Goal: Task Accomplishment & Management: Complete application form

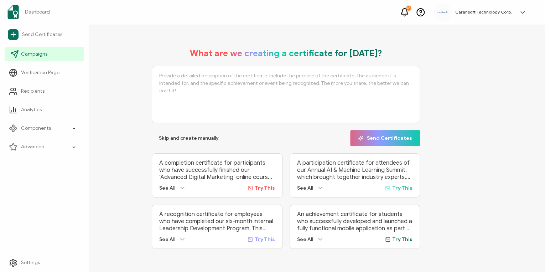
click at [53, 58] on link "Campaigns" at bounding box center [44, 54] width 79 height 14
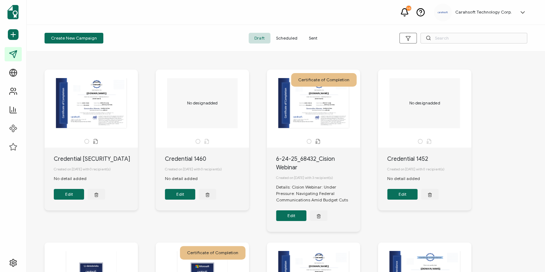
click at [311, 38] on span "Sent" at bounding box center [313, 38] width 20 height 11
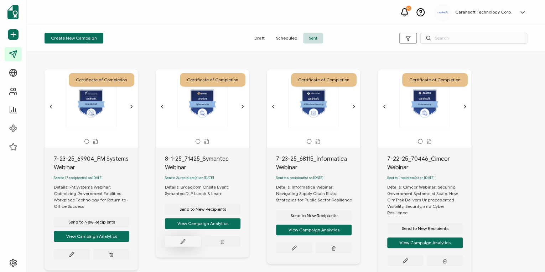
click at [74, 251] on icon at bounding box center [71, 253] width 5 height 5
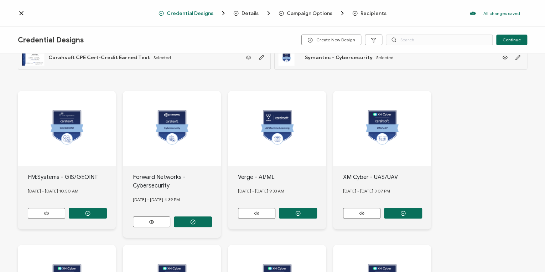
scroll to position [28, 0]
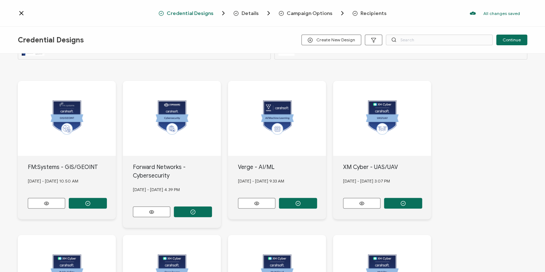
click at [320, 15] on span "Campaign Options" at bounding box center [310, 13] width 46 height 5
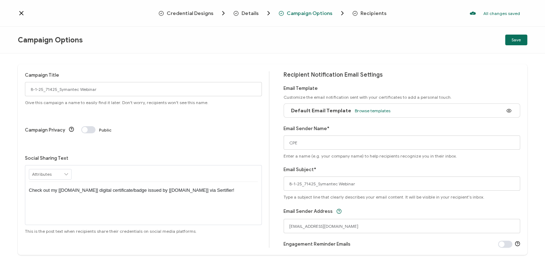
click at [369, 13] on span "Recipients" at bounding box center [373, 13] width 26 height 5
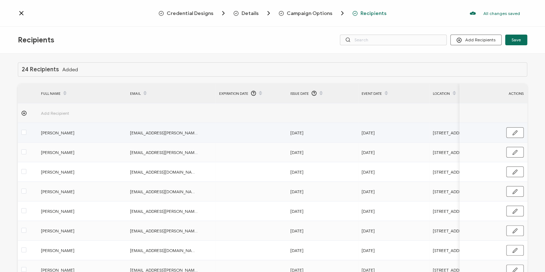
click at [24, 129] on label at bounding box center [23, 133] width 5 height 8
click at [26, 130] on input "checkbox" at bounding box center [26, 130] width 0 height 0
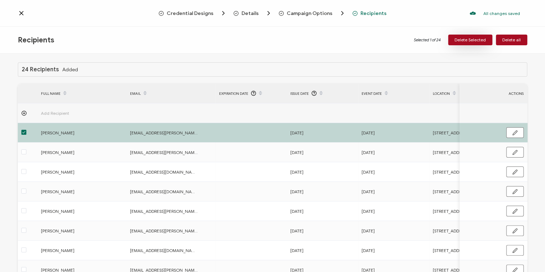
click at [483, 35] on button "Delete Selected" at bounding box center [470, 40] width 44 height 11
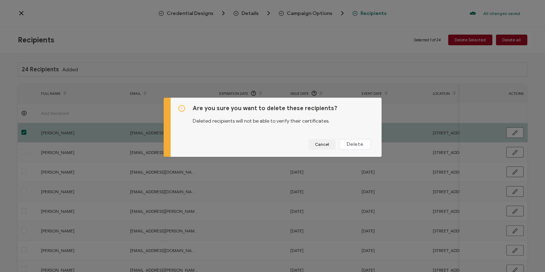
click at [491, 35] on div "Are you sure you want to delete these recipients? Deleted recipients will not b…" at bounding box center [272, 136] width 545 height 272
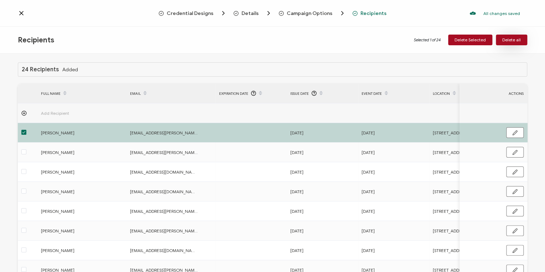
click at [517, 43] on button "Delete all" at bounding box center [511, 40] width 31 height 11
click at [514, 34] on div "Recipients Selected 1 of 24 Delete Selected Delete all" at bounding box center [272, 40] width 545 height 27
click at [514, 38] on span "Delete all" at bounding box center [511, 40] width 19 height 4
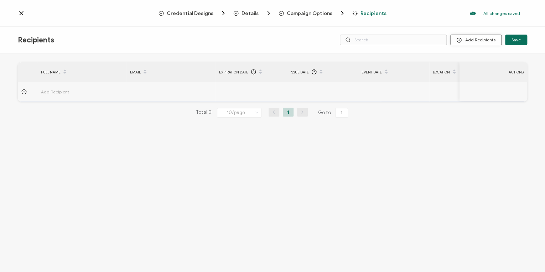
click at [467, 41] on button "Add Recipients" at bounding box center [475, 40] width 51 height 11
click at [494, 61] on span "Upload Recipients" at bounding box center [485, 58] width 36 height 5
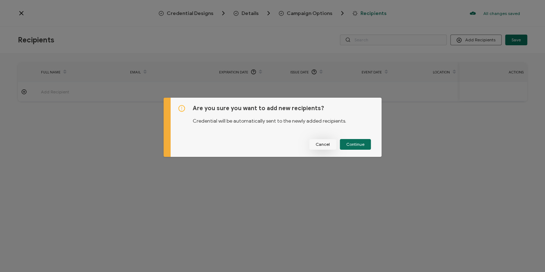
click at [325, 144] on span "Cancel" at bounding box center [322, 144] width 14 height 4
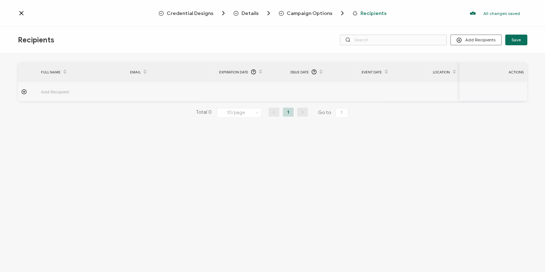
click at [424, 104] on div "FULL NAME EMAIL Expiration Date Issue Date Event Date Location Delivery Method …" at bounding box center [272, 95] width 509 height 67
click at [481, 39] on button "Add Recipients" at bounding box center [475, 40] width 51 height 11
drag, startPoint x: 483, startPoint y: 68, endPoint x: 486, endPoint y: 60, distance: 8.9
click at [486, 60] on div "Upload Recipients Import From Recipients Import From List" at bounding box center [485, 70] width 67 height 35
click at [486, 60] on span "Upload Recipients" at bounding box center [485, 58] width 36 height 5
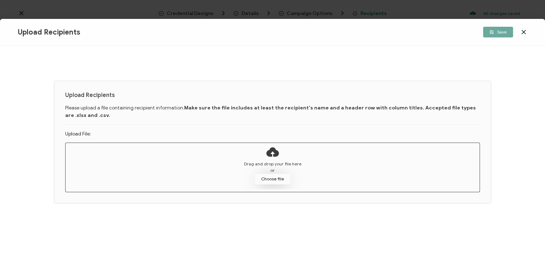
click at [273, 182] on button "Choose file" at bounding box center [273, 178] width 36 height 11
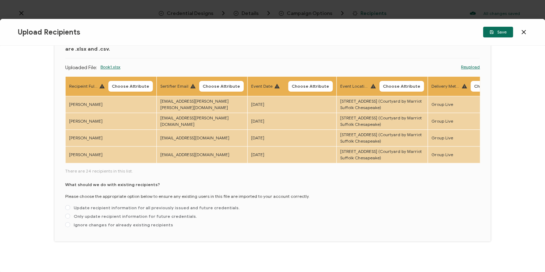
scroll to position [57, 0]
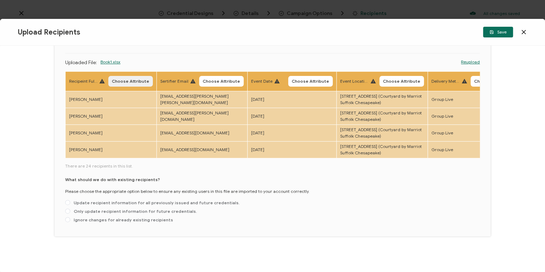
click at [124, 79] on span "Choose Attribute" at bounding box center [130, 81] width 37 height 4
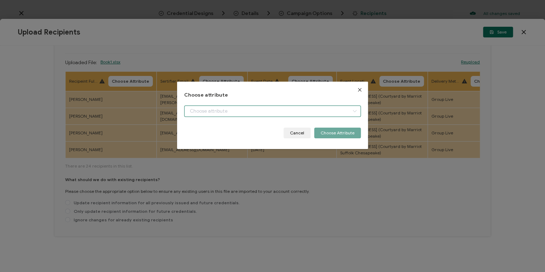
click at [229, 107] on input "dialog" at bounding box center [272, 110] width 177 height 11
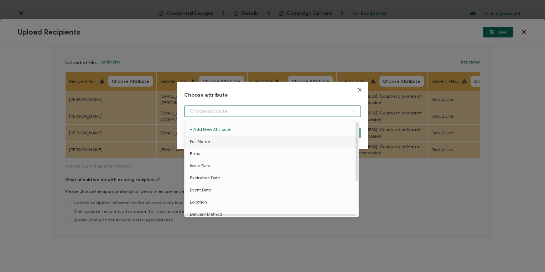
click at [209, 141] on li "Full Name" at bounding box center [272, 141] width 179 height 12
type input "Full Name"
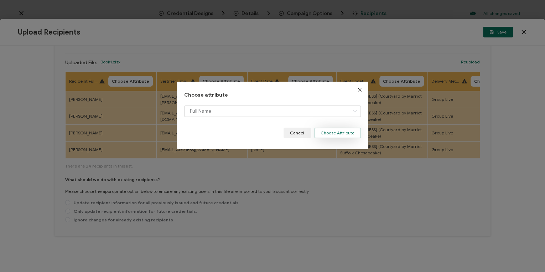
click at [333, 131] on button "Choose Attribute" at bounding box center [337, 132] width 47 height 11
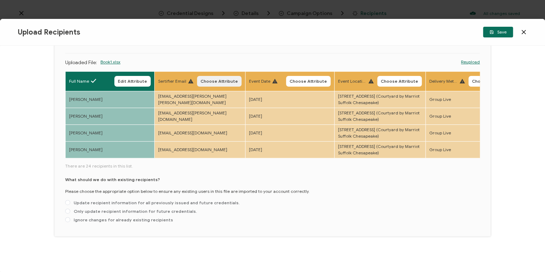
click at [213, 79] on span "Choose Attribute" at bounding box center [218, 81] width 37 height 4
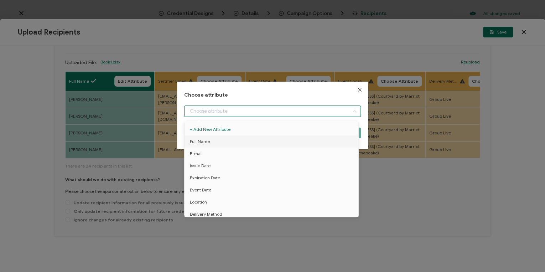
click at [205, 107] on input "dialog" at bounding box center [272, 110] width 177 height 11
click at [211, 149] on li "E-mail" at bounding box center [272, 153] width 179 height 12
type input "E-mail"
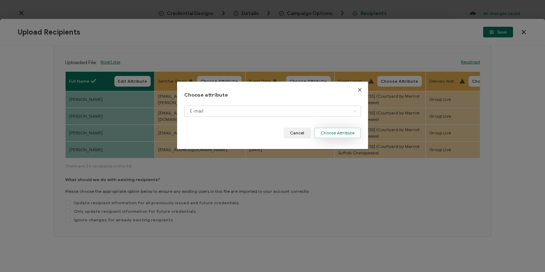
click at [345, 130] on button "Choose Attribute" at bounding box center [337, 132] width 47 height 11
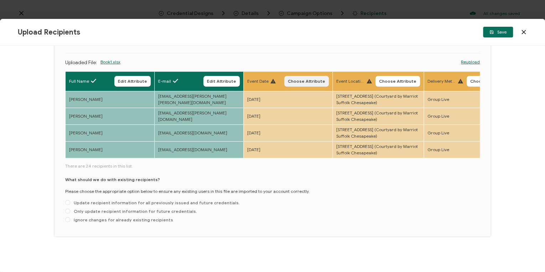
click at [315, 80] on span "Choose Attribute" at bounding box center [306, 81] width 37 height 4
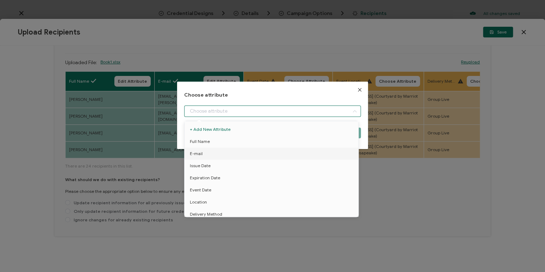
click at [253, 108] on input "dialog" at bounding box center [272, 110] width 177 height 11
click at [203, 161] on span "Event Date" at bounding box center [200, 161] width 21 height 12
type input "Event Date"
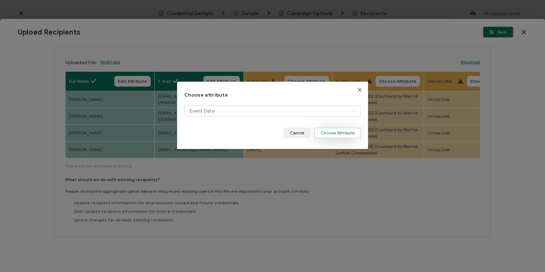
click at [341, 132] on button "Choose Attribute" at bounding box center [337, 132] width 47 height 11
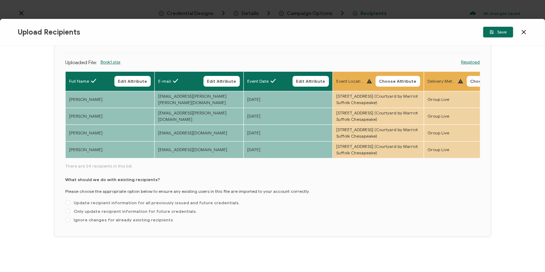
drag, startPoint x: 109, startPoint y: 180, endPoint x: 125, endPoint y: 181, distance: 16.1
click at [125, 159] on div "Full Name Edit Attribute E-mail Edit Attribute Event Date Edit Attribute Event …" at bounding box center [272, 115] width 414 height 88
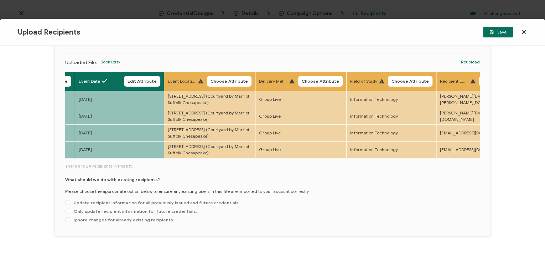
scroll to position [0, 182]
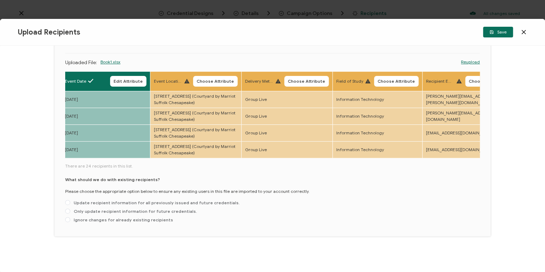
click at [207, 79] on span "Choose Attribute" at bounding box center [215, 81] width 37 height 4
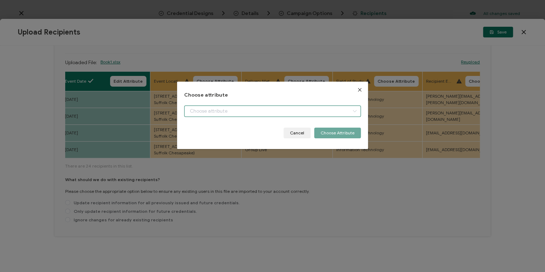
click at [229, 114] on input "dialog" at bounding box center [272, 110] width 177 height 11
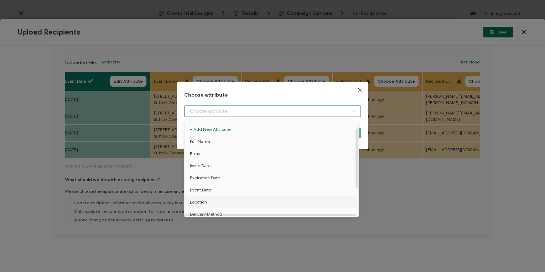
scroll to position [28, 0]
drag, startPoint x: 208, startPoint y: 175, endPoint x: 218, endPoint y: 171, distance: 11.0
click at [208, 175] on li "Location" at bounding box center [272, 173] width 179 height 12
type input "Location"
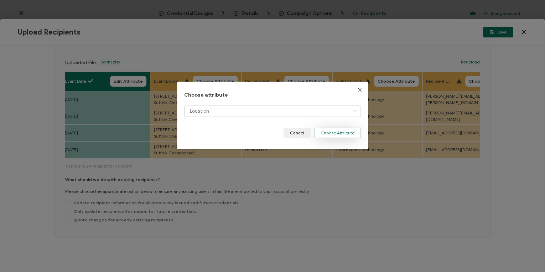
click at [326, 134] on button "Choose Attribute" at bounding box center [337, 132] width 47 height 11
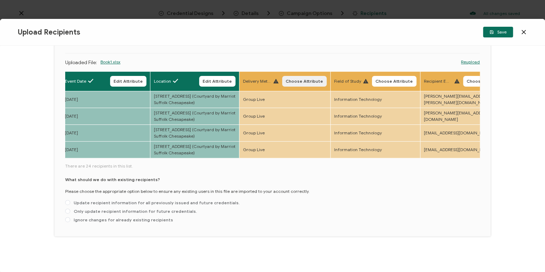
click at [305, 79] on span "Choose Attribute" at bounding box center [304, 81] width 37 height 4
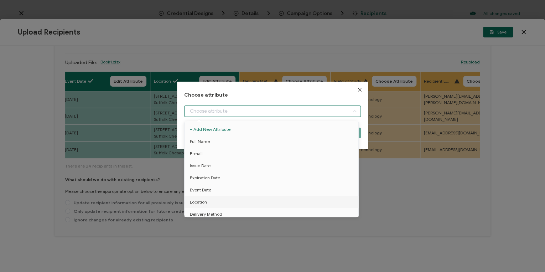
click at [248, 111] on input "dialog" at bounding box center [272, 110] width 177 height 11
click at [217, 160] on span "Delivery Method" at bounding box center [206, 162] width 32 height 12
type input "Delivery Method"
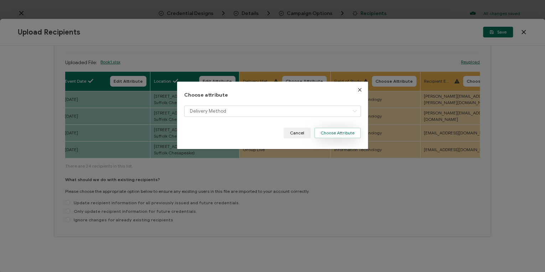
click at [336, 130] on button "Choose Attribute" at bounding box center [337, 132] width 47 height 11
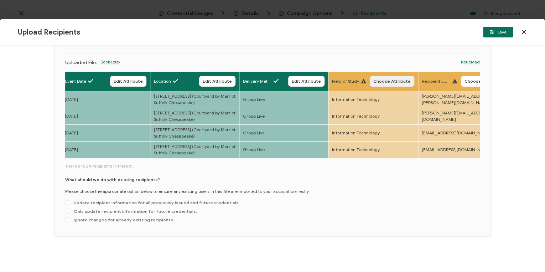
click at [390, 76] on button "Choose Attribute" at bounding box center [392, 81] width 45 height 11
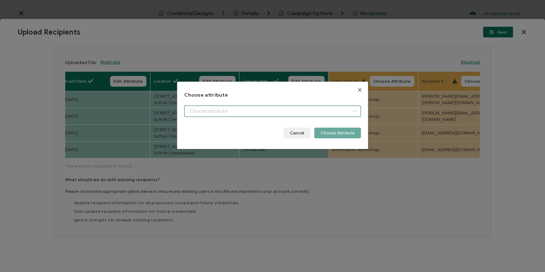
click at [244, 116] on input "dialog" at bounding box center [272, 110] width 177 height 11
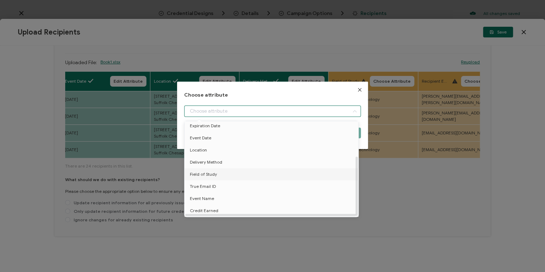
click at [213, 172] on span "Field of Study" at bounding box center [203, 174] width 27 height 12
type input "Field of Study"
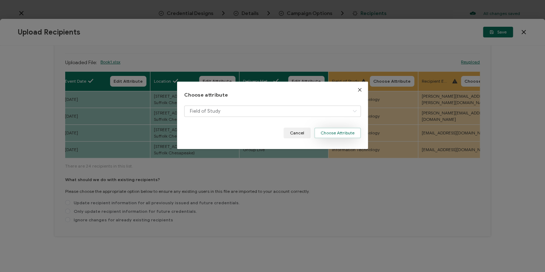
click at [336, 134] on button "Choose Attribute" at bounding box center [337, 132] width 47 height 11
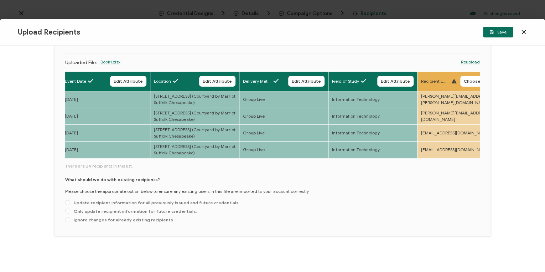
drag, startPoint x: 151, startPoint y: 181, endPoint x: 173, endPoint y: 182, distance: 22.1
click at [185, 183] on div "Full Name Edit Attribute E-mail Edit Attribute Event Date Edit Attribute Locati…" at bounding box center [272, 148] width 414 height 154
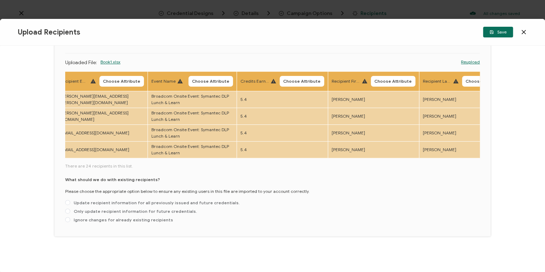
drag, startPoint x: 191, startPoint y: 181, endPoint x: 156, endPoint y: 179, distance: 35.6
click at [156, 159] on div "Full Name Edit Attribute E-mail Edit Attribute Event Date Edit Attribute Locati…" at bounding box center [272, 115] width 414 height 88
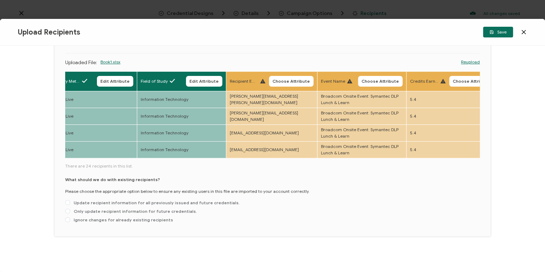
scroll to position [0, 412]
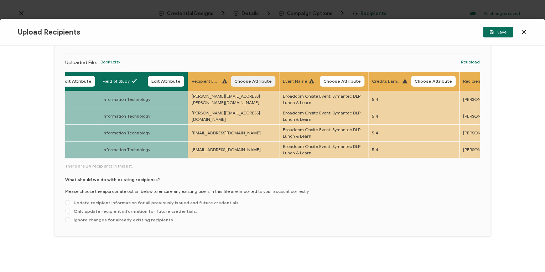
click at [252, 79] on span "Choose Attribute" at bounding box center [252, 81] width 37 height 4
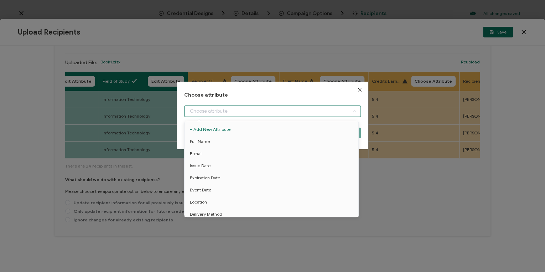
click at [212, 114] on input "dialog" at bounding box center [272, 110] width 177 height 11
click at [213, 182] on span "True Email ID" at bounding box center [203, 186] width 26 height 12
type input "True Email ID"
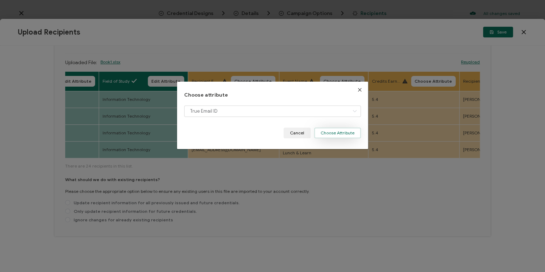
click at [348, 131] on button "Choose Attribute" at bounding box center [337, 132] width 47 height 11
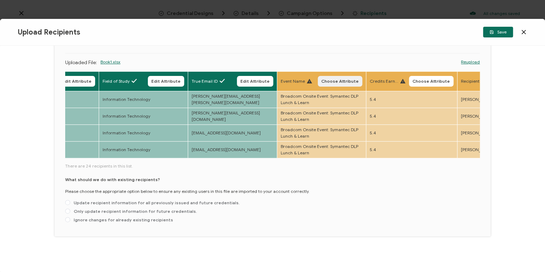
click at [346, 80] on span "Choose Attribute" at bounding box center [339, 81] width 37 height 4
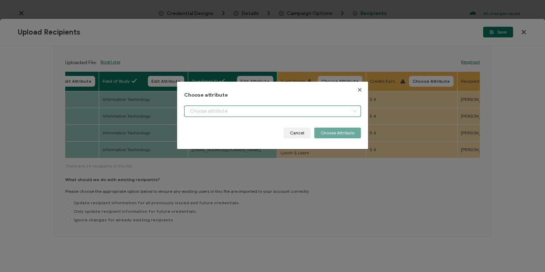
click at [293, 116] on input "dialog" at bounding box center [272, 110] width 177 height 11
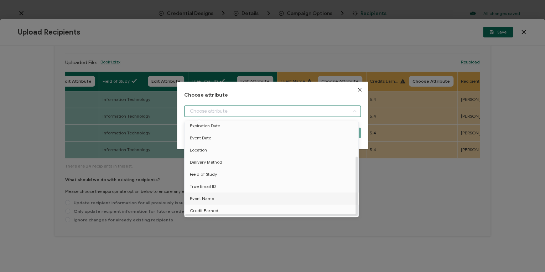
click at [218, 193] on li "Event Name" at bounding box center [272, 198] width 179 height 12
type input "Event Name"
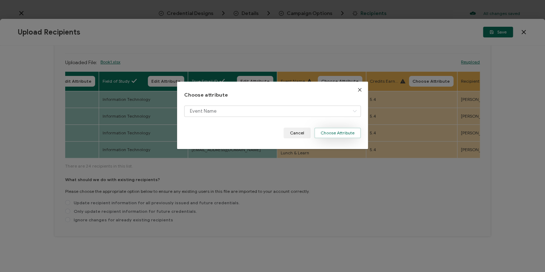
click at [343, 135] on button "Choose Attribute" at bounding box center [337, 132] width 47 height 11
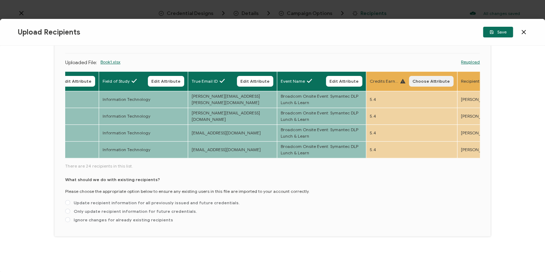
click at [445, 79] on span "Choose Attribute" at bounding box center [430, 81] width 37 height 4
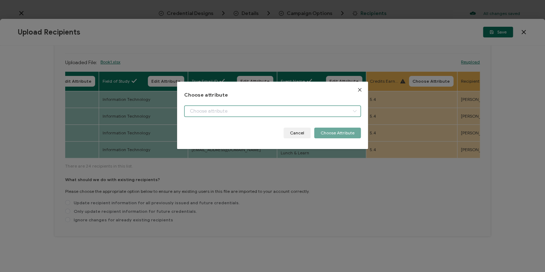
click at [318, 110] on input "dialog" at bounding box center [272, 110] width 177 height 11
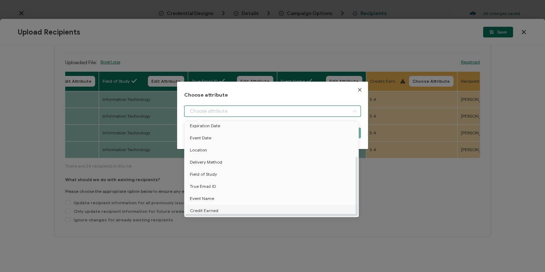
click at [221, 207] on li "Credit Earned" at bounding box center [272, 210] width 179 height 12
type input "Credit Earned"
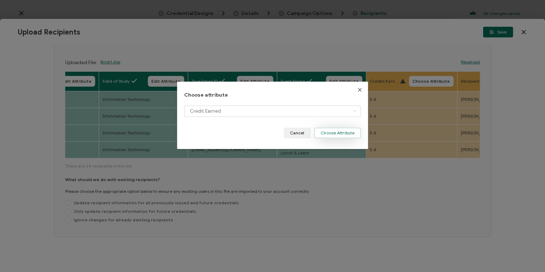
click at [339, 128] on button "Choose Attribute" at bounding box center [337, 132] width 47 height 11
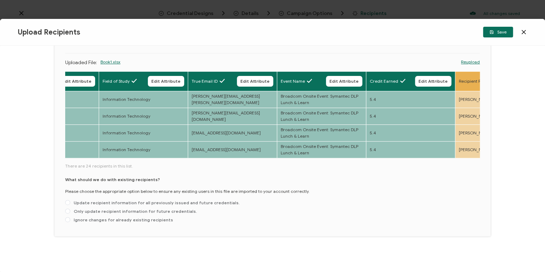
click at [61, 236] on div "Upload Recipients Please upload a file containing recipient information. Make s…" at bounding box center [272, 123] width 436 height 226
click at [65, 214] on span at bounding box center [67, 211] width 5 height 6
click at [65, 214] on input "Only update recipient information for future credentials." at bounding box center [67, 211] width 5 height 6
radio input "true"
click at [498, 32] on span "Save" at bounding box center [497, 32] width 17 height 4
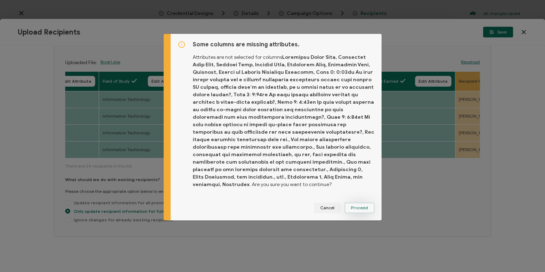
click at [358, 205] on span "Proceed" at bounding box center [359, 207] width 17 height 4
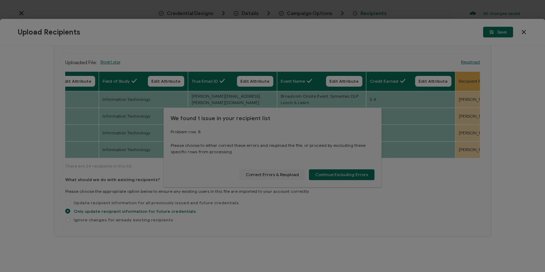
click at [287, 175] on div at bounding box center [272, 136] width 545 height 272
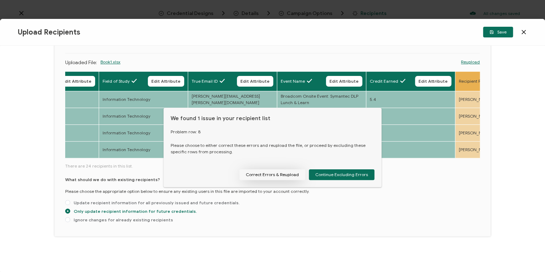
click at [278, 174] on button "Correct Errors & Reupload" at bounding box center [272, 174] width 66 height 11
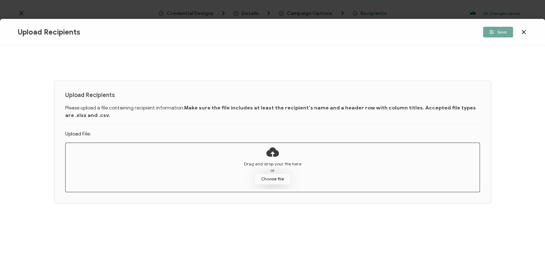
click at [274, 177] on button "Choose file" at bounding box center [273, 178] width 36 height 11
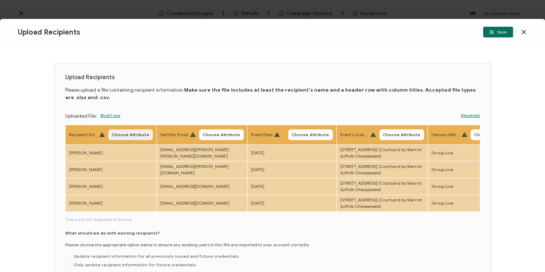
click at [128, 135] on span "Choose Attribute" at bounding box center [130, 134] width 37 height 4
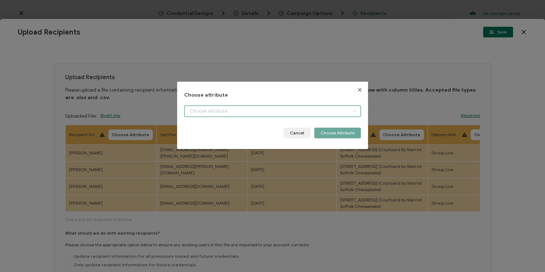
click at [276, 105] on input "dialog" at bounding box center [272, 110] width 177 height 11
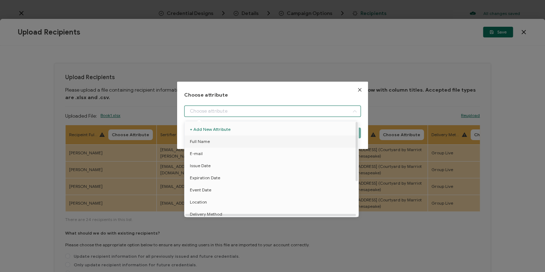
click at [214, 140] on li "Full Name" at bounding box center [272, 141] width 179 height 12
type input "Full Name"
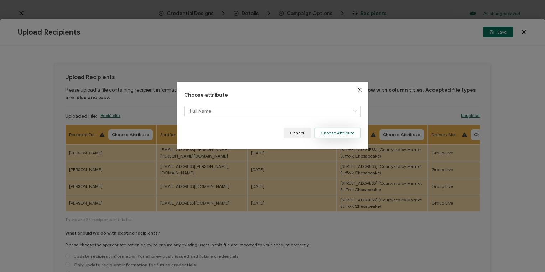
click at [339, 134] on button "Choose Attribute" at bounding box center [337, 132] width 47 height 11
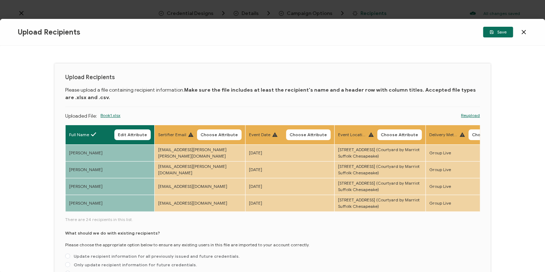
click at [213, 139] on button "Choose Attribute" at bounding box center [219, 134] width 45 height 11
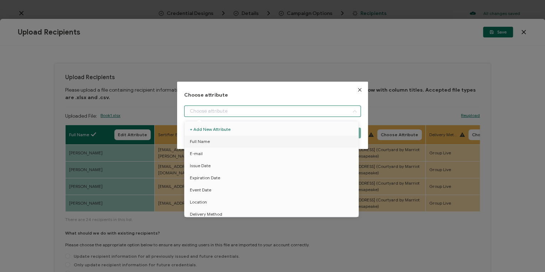
click at [219, 107] on input "dialog" at bounding box center [272, 110] width 177 height 11
click at [209, 152] on li "E-mail" at bounding box center [272, 153] width 179 height 12
type input "E-mail"
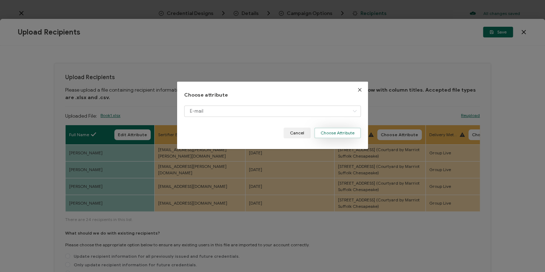
click at [328, 135] on button "Choose Attribute" at bounding box center [337, 132] width 47 height 11
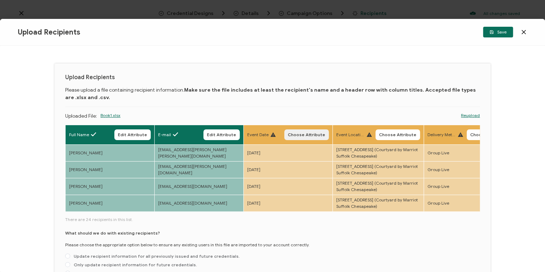
click at [306, 136] on span "Choose Attribute" at bounding box center [306, 134] width 37 height 4
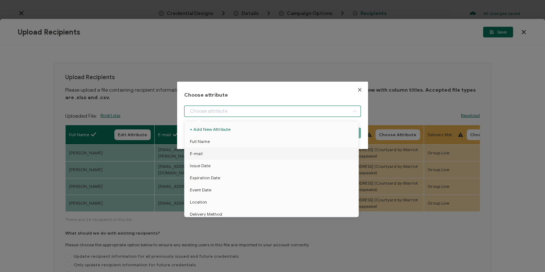
click at [210, 113] on input "dialog" at bounding box center [272, 110] width 177 height 11
click at [209, 192] on span "Event Date" at bounding box center [200, 190] width 21 height 12
type input "Event Date"
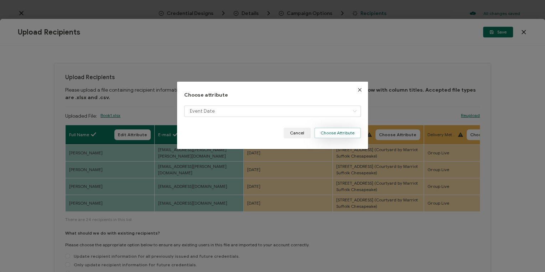
click at [330, 136] on button "Choose Attribute" at bounding box center [337, 132] width 47 height 11
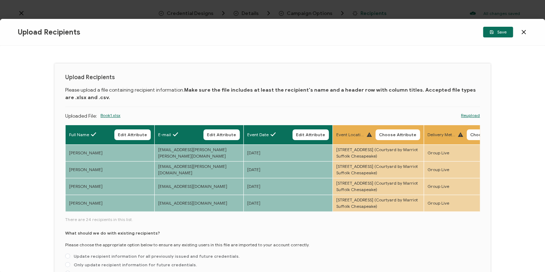
click at [393, 134] on span "Choose Attribute" at bounding box center [397, 134] width 37 height 4
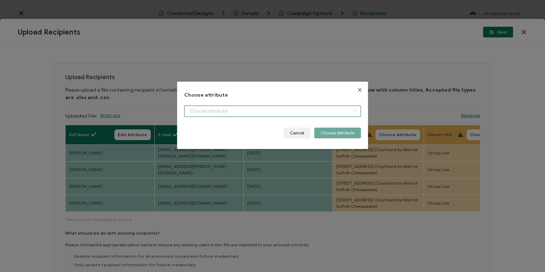
click at [280, 115] on input "dialog" at bounding box center [272, 110] width 177 height 11
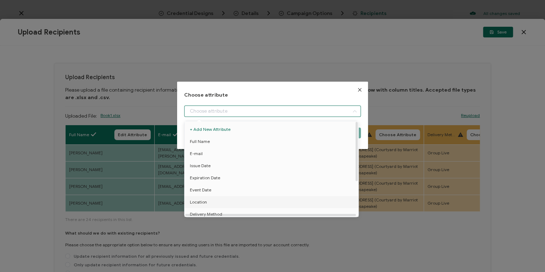
click at [202, 200] on span "Location" at bounding box center [198, 202] width 17 height 12
type input "Location"
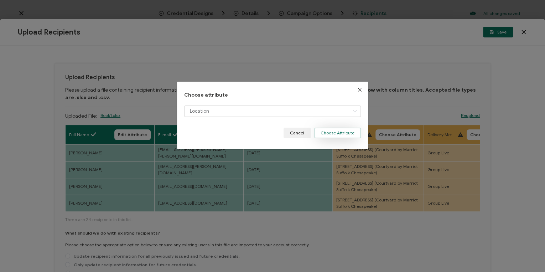
click at [326, 132] on button "Choose Attribute" at bounding box center [337, 132] width 47 height 11
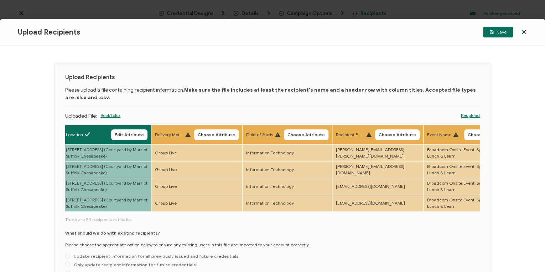
scroll to position [0, 310]
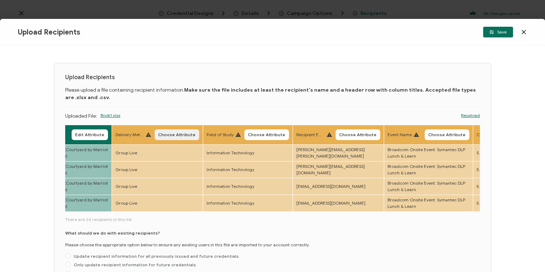
click at [172, 133] on span "Choose Attribute" at bounding box center [176, 134] width 37 height 4
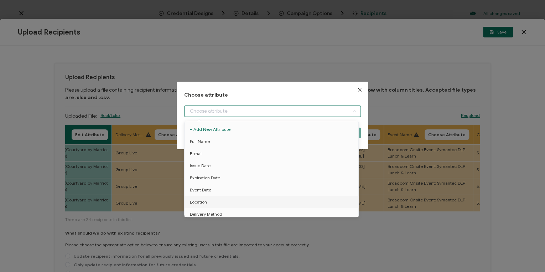
click at [217, 114] on input "dialog" at bounding box center [272, 110] width 177 height 11
click at [218, 186] on span "Delivery Method" at bounding box center [206, 185] width 32 height 12
type input "Delivery Method"
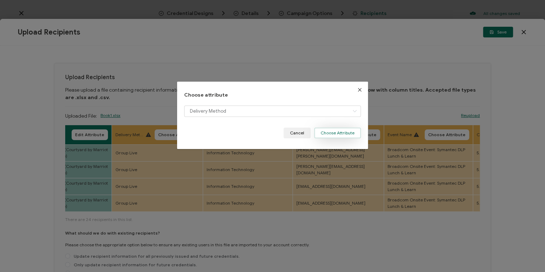
click at [326, 130] on button "Choose Attribute" at bounding box center [337, 132] width 47 height 11
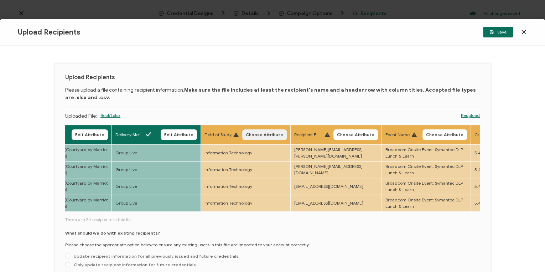
click at [262, 136] on span "Choose Attribute" at bounding box center [264, 134] width 37 height 4
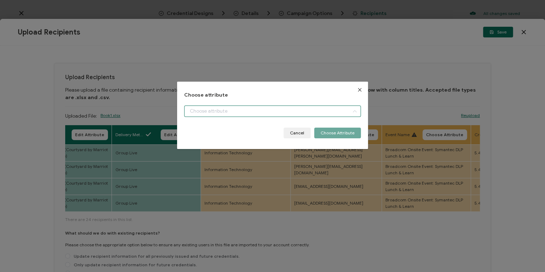
click at [212, 114] on input "dialog" at bounding box center [272, 110] width 177 height 11
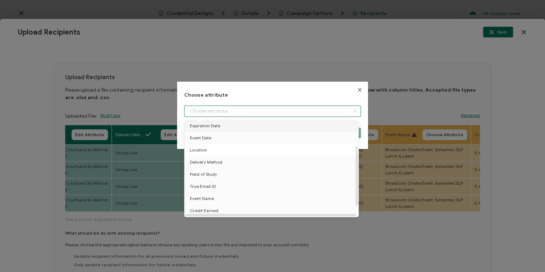
scroll to position [55, 0]
click at [209, 171] on span "Field of Study" at bounding box center [203, 174] width 27 height 12
type input "Field of Study"
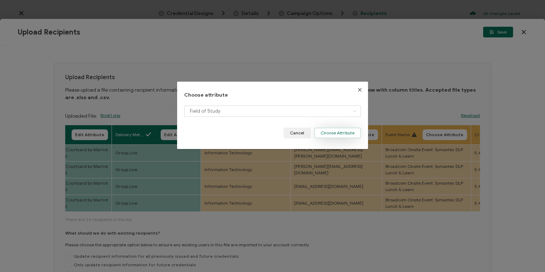
click at [340, 127] on button "Choose Attribute" at bounding box center [337, 132] width 47 height 11
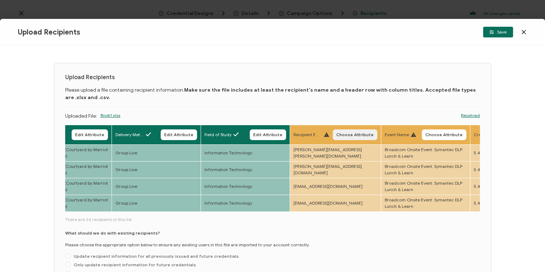
click at [353, 137] on span "Choose Attribute" at bounding box center [354, 134] width 37 height 4
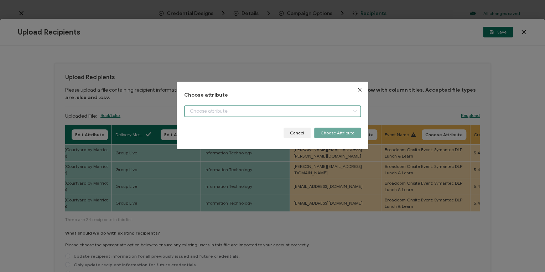
click at [269, 113] on input "dialog" at bounding box center [272, 110] width 177 height 11
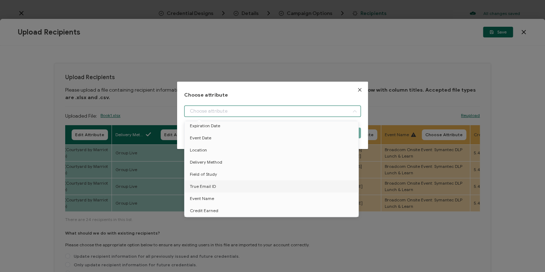
drag, startPoint x: 218, startPoint y: 182, endPoint x: 226, endPoint y: 178, distance: 9.4
click at [218, 182] on li "True Email ID" at bounding box center [272, 186] width 179 height 12
type input "True Email ID"
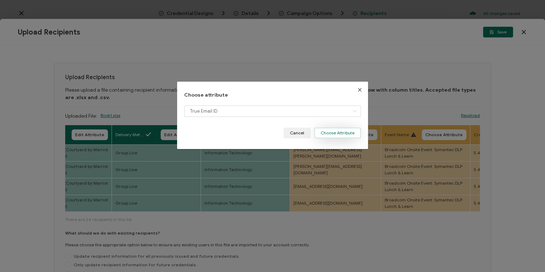
click at [349, 129] on button "Choose Attribute" at bounding box center [337, 132] width 47 height 11
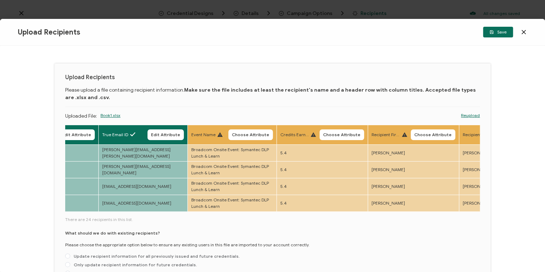
scroll to position [0, 517]
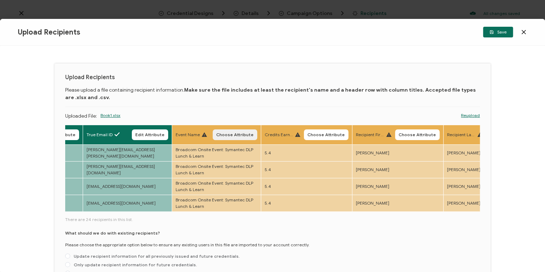
click at [244, 131] on button "Choose Attribute" at bounding box center [235, 134] width 45 height 11
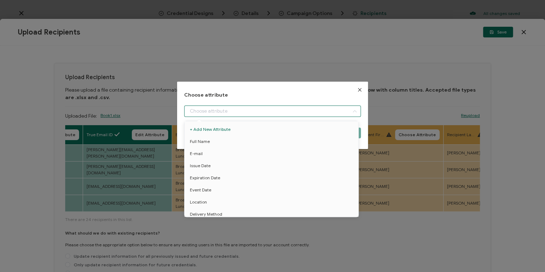
click at [241, 112] on input "dialog" at bounding box center [272, 110] width 177 height 11
click at [217, 192] on li "Event Name" at bounding box center [272, 198] width 179 height 12
type input "Event Name"
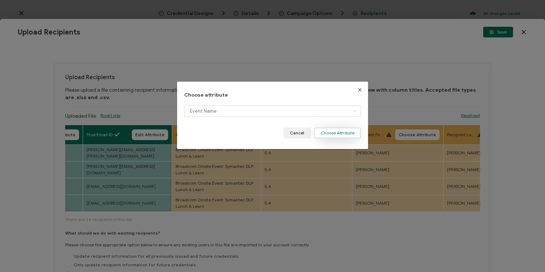
click at [338, 130] on button "Choose Attribute" at bounding box center [337, 132] width 47 height 11
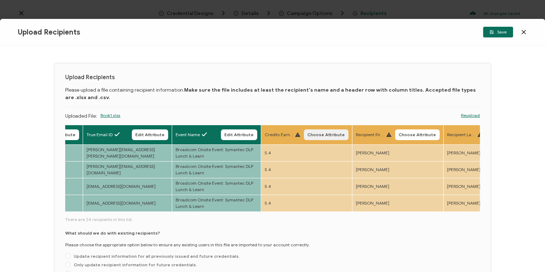
click at [315, 138] on button "Choose Attribute" at bounding box center [326, 134] width 45 height 11
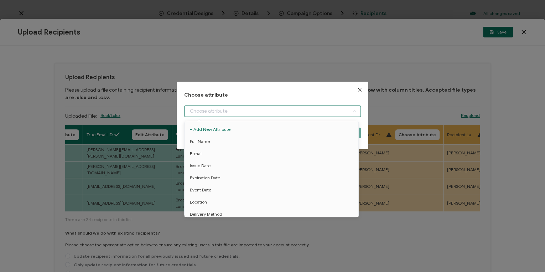
click at [230, 109] on input "dialog" at bounding box center [272, 110] width 177 height 11
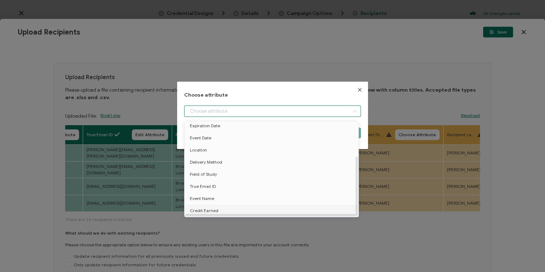
click at [212, 207] on span "Credit Earned" at bounding box center [204, 210] width 28 height 12
type input "Credit Earned"
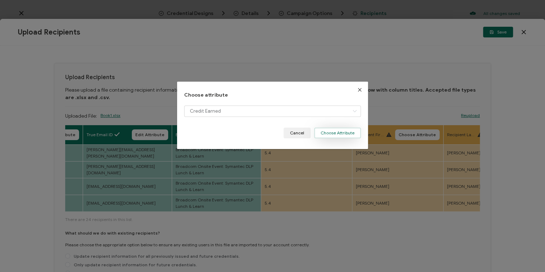
click at [336, 128] on button "Choose Attribute" at bounding box center [337, 132] width 47 height 11
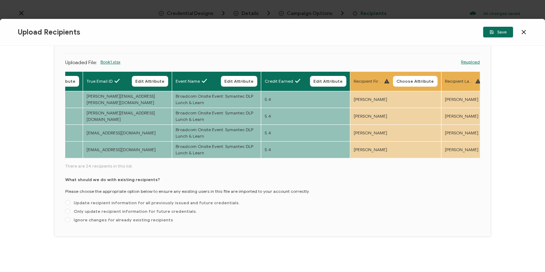
scroll to position [81, 0]
click at [69, 210] on span at bounding box center [67, 210] width 5 height 5
click at [69, 210] on input "Only update recipient information for future credentials." at bounding box center [67, 211] width 5 height 6
radio input "true"
click at [506, 34] on span "Save" at bounding box center [497, 32] width 17 height 4
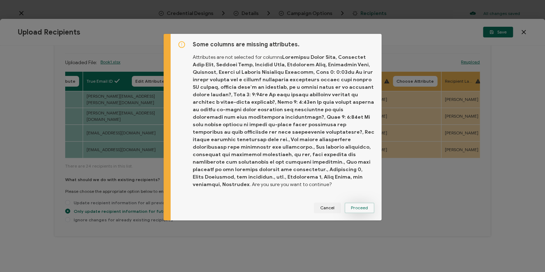
click at [353, 205] on span "Proceed" at bounding box center [359, 207] width 17 height 4
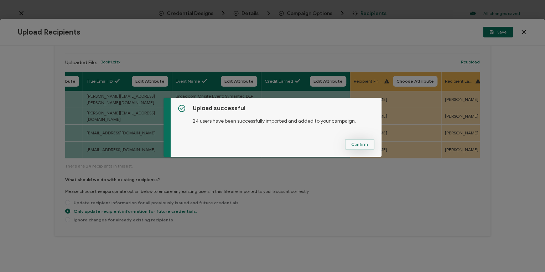
click at [361, 146] on span "Confirm" at bounding box center [359, 144] width 17 height 4
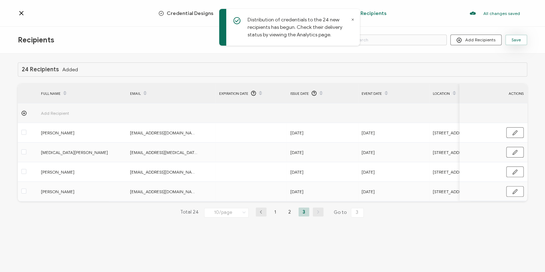
click at [518, 39] on span "Save" at bounding box center [515, 40] width 9 height 4
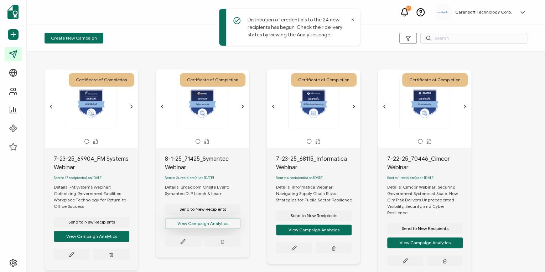
click at [129, 231] on button "View Campaign Analytics" at bounding box center [91, 236] width 75 height 11
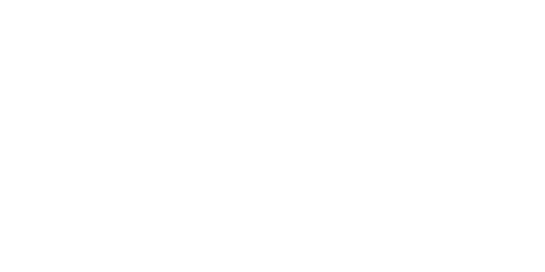
scroll to position [5, 0]
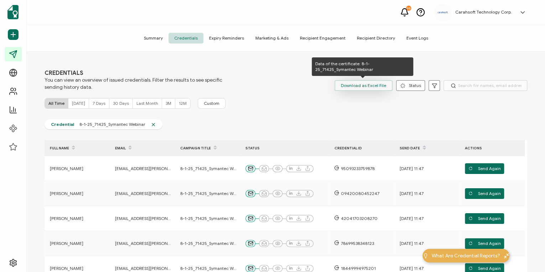
click at [362, 88] on span "Download as Excel File" at bounding box center [363, 85] width 45 height 11
click at [356, 87] on span "Download as Excel File" at bounding box center [363, 85] width 45 height 11
